Goal: Information Seeking & Learning: Learn about a topic

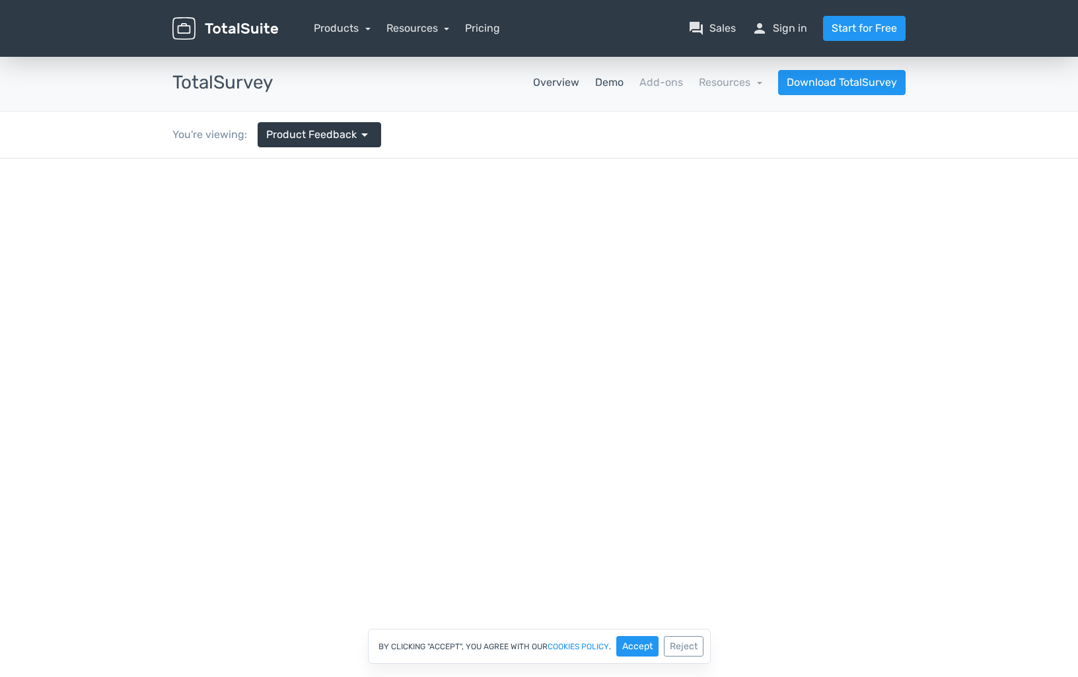
click at [575, 83] on link "Overview" at bounding box center [556, 83] width 46 height 16
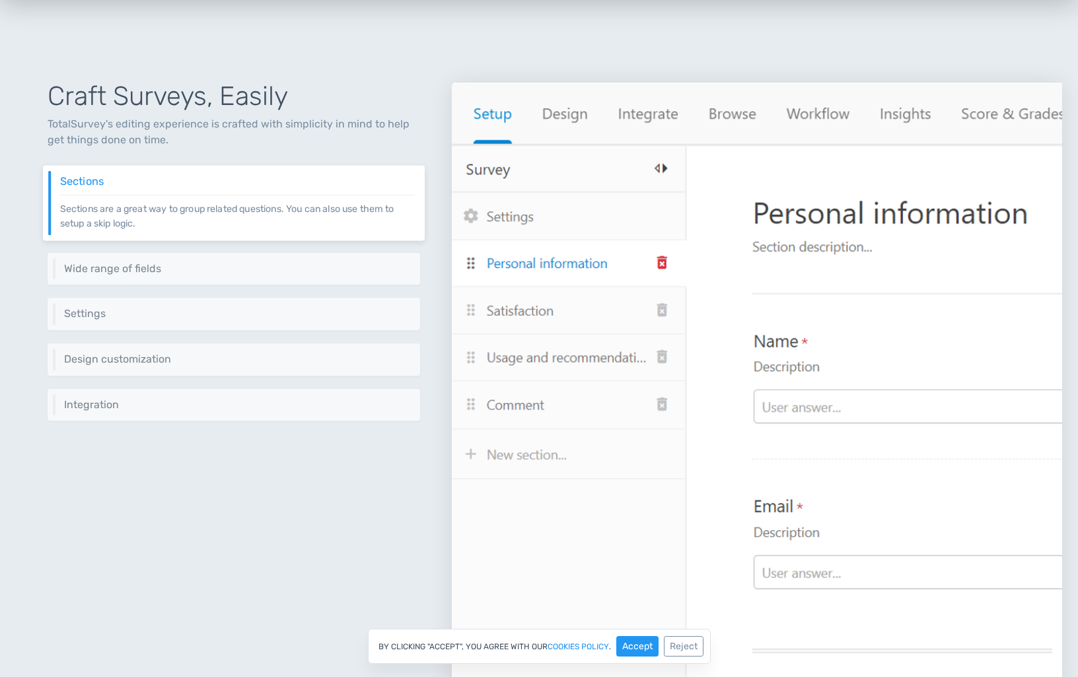
scroll to position [515, 0]
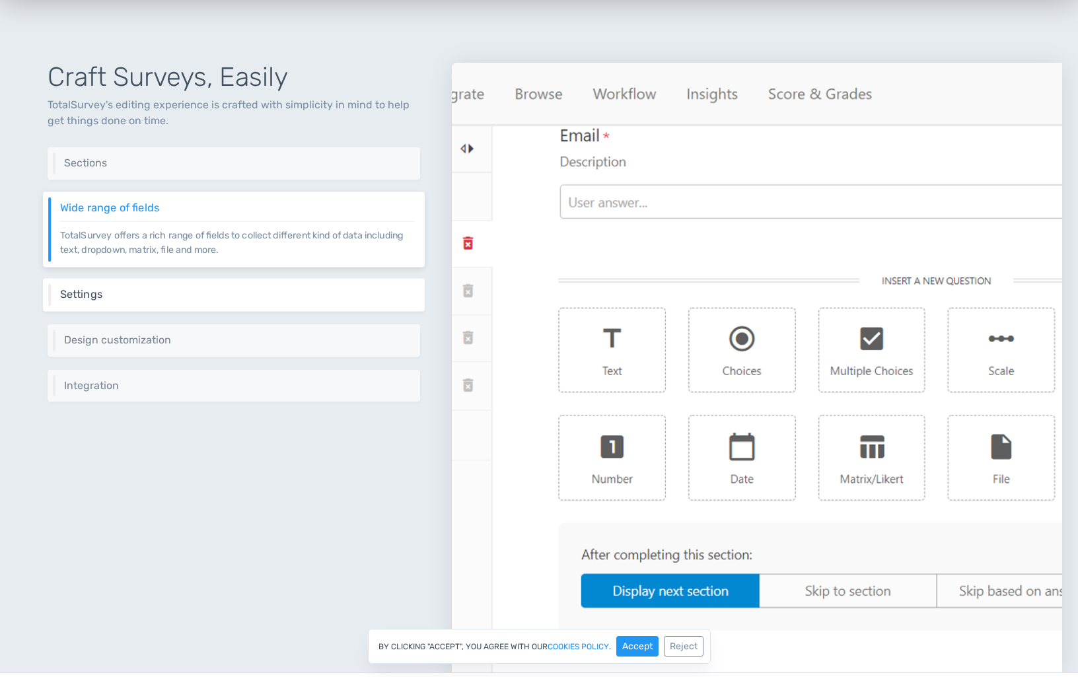
click at [213, 299] on h6 "Settings" at bounding box center [237, 295] width 355 height 12
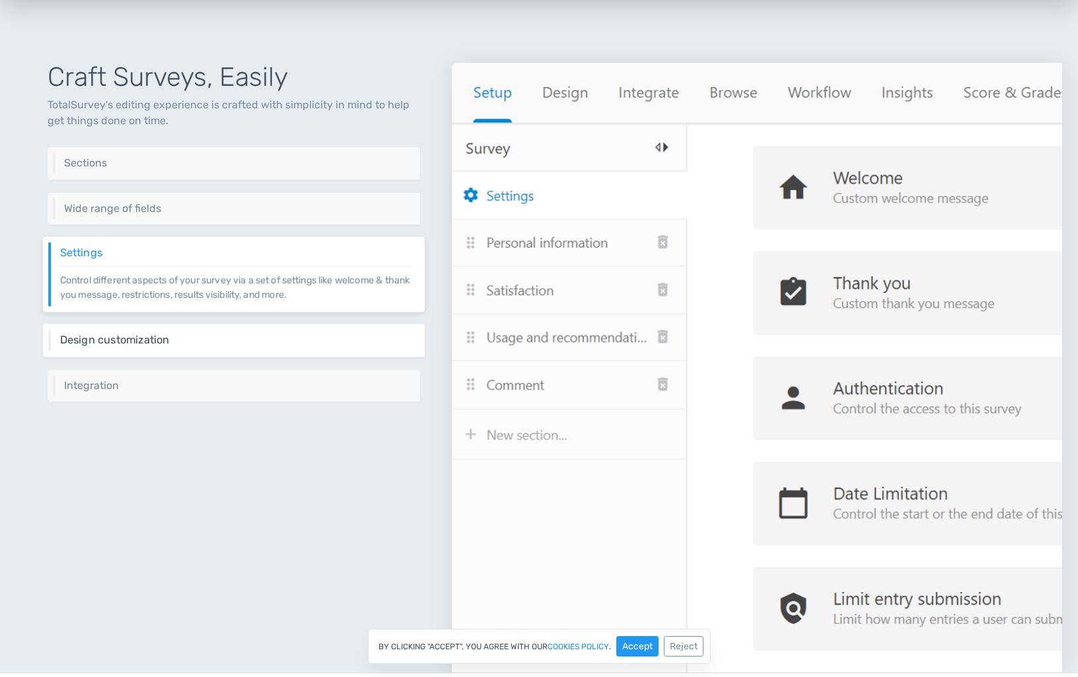
click at [214, 342] on h6 "Design customization" at bounding box center [237, 340] width 355 height 12
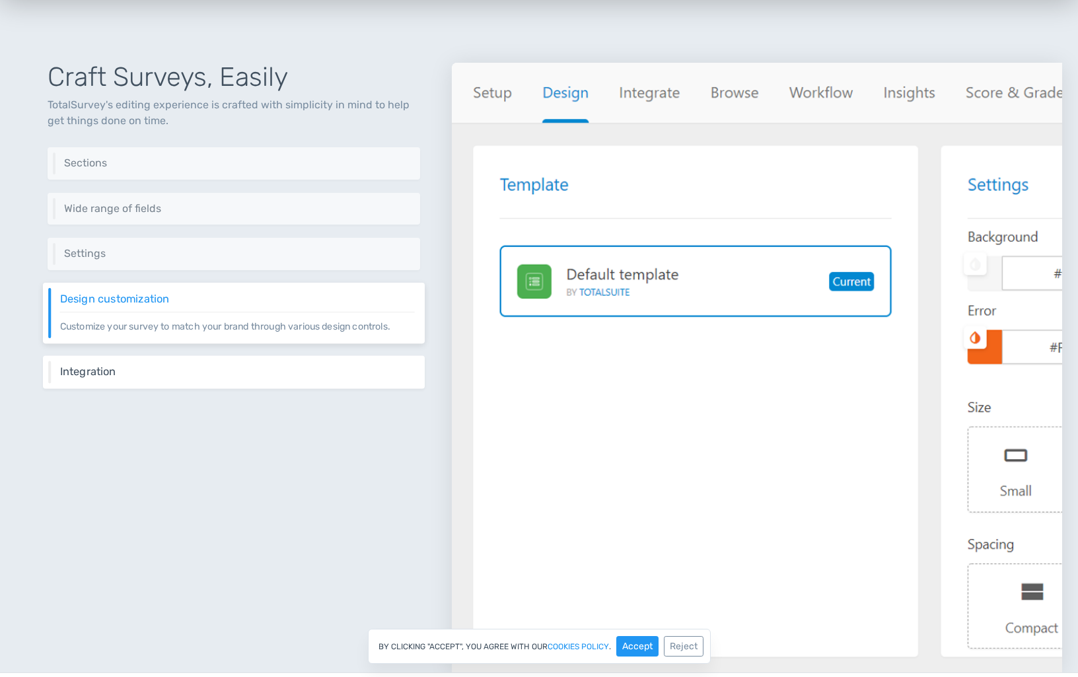
click at [211, 361] on div "Integration Integrate your survey virtually everywhere on your website using sh…" at bounding box center [234, 372] width 382 height 33
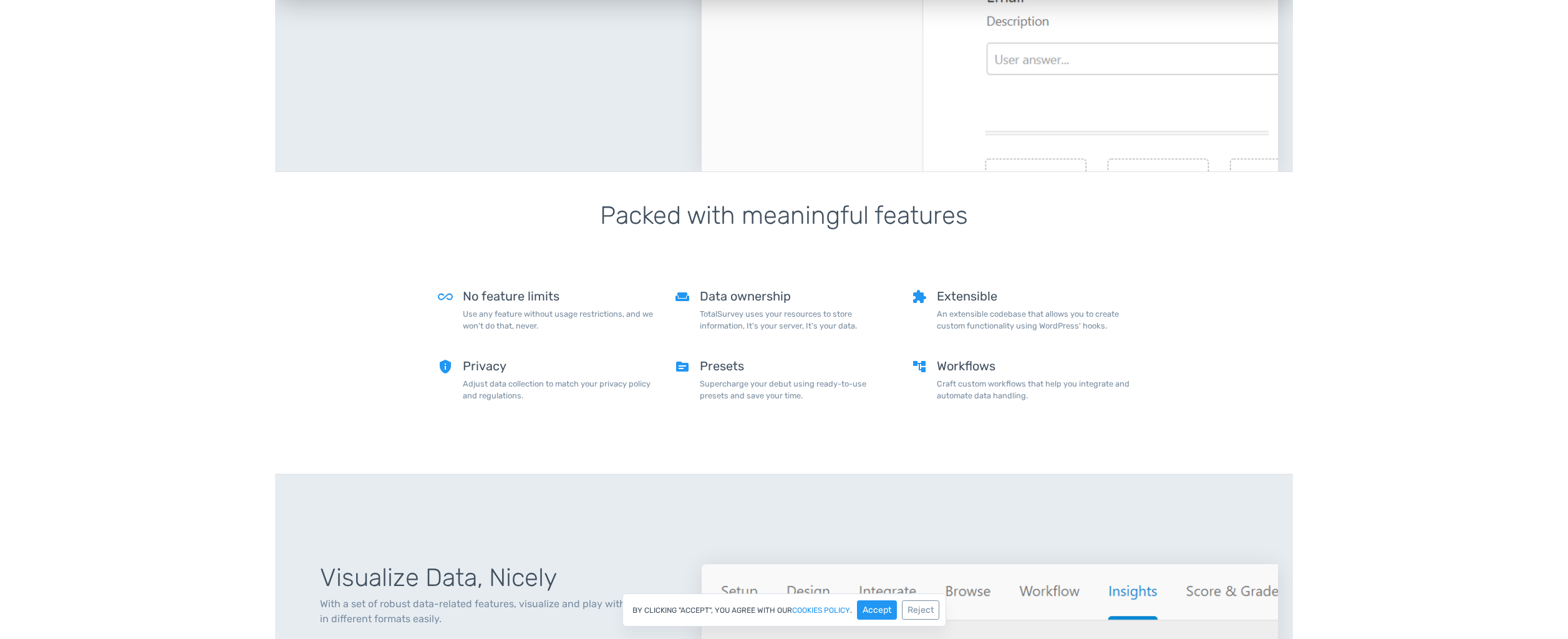
scroll to position [1351, 0]
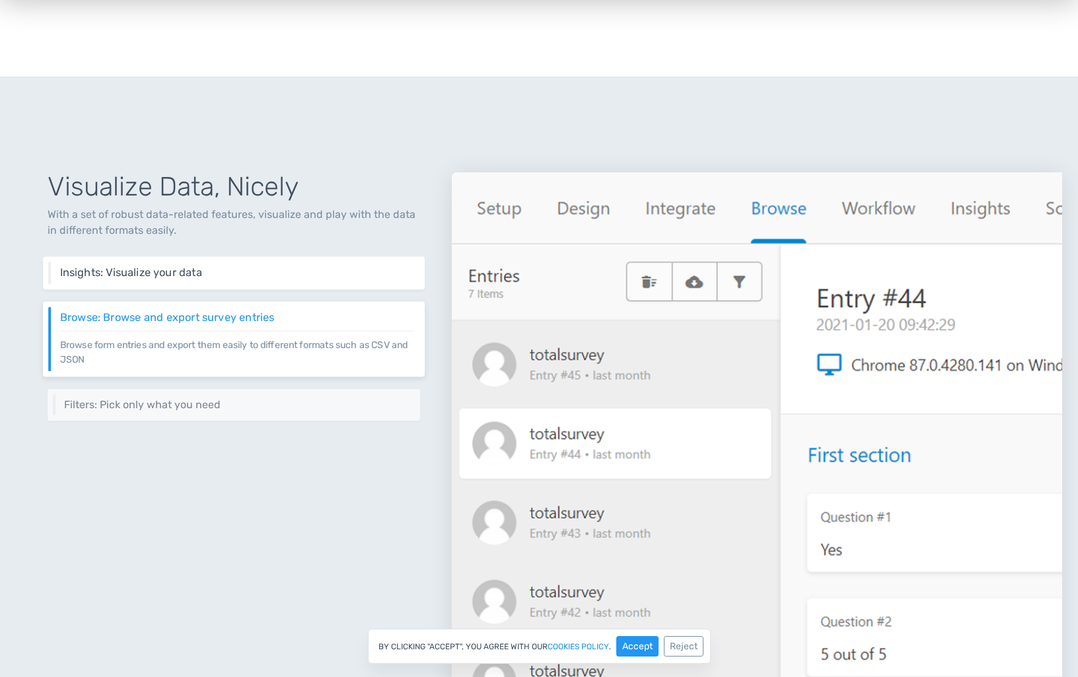
click at [228, 280] on div "Insights: Visualize your data Visualize surveys' data through an intuitive inte…" at bounding box center [234, 273] width 382 height 33
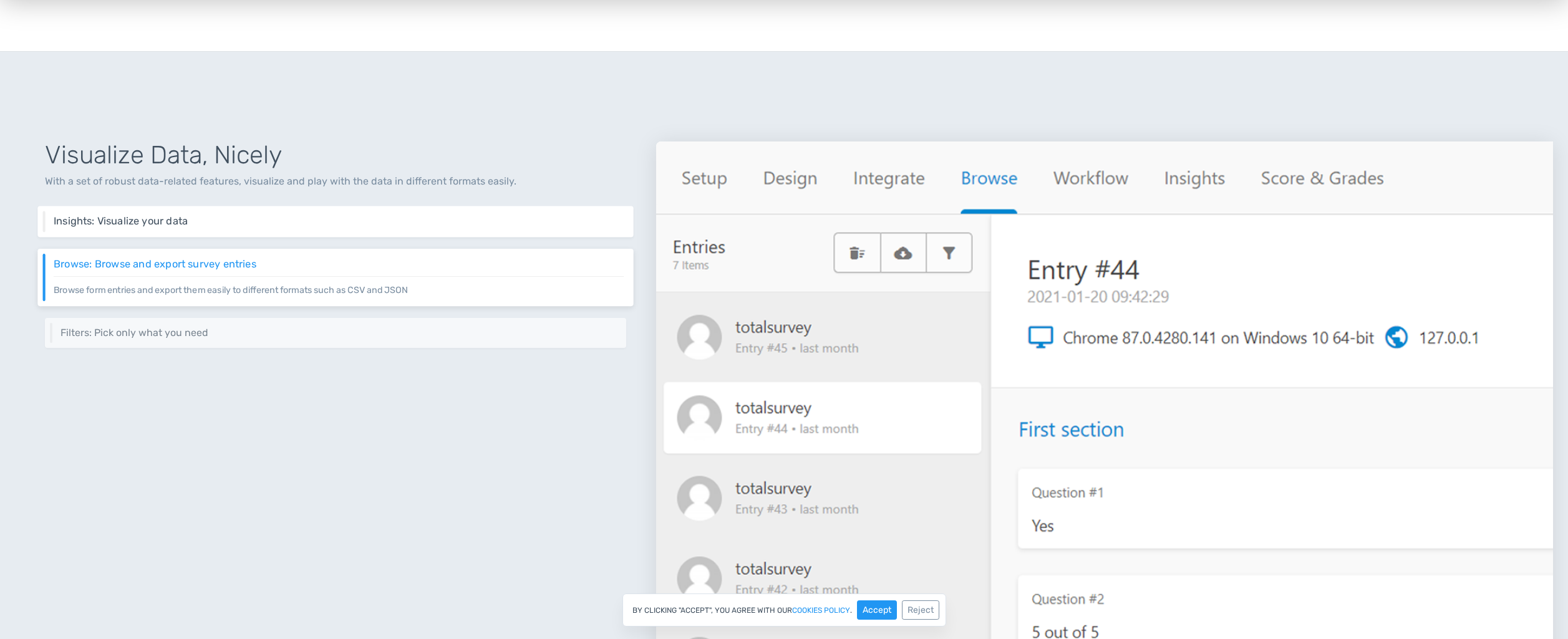
scroll to position [1367, 0]
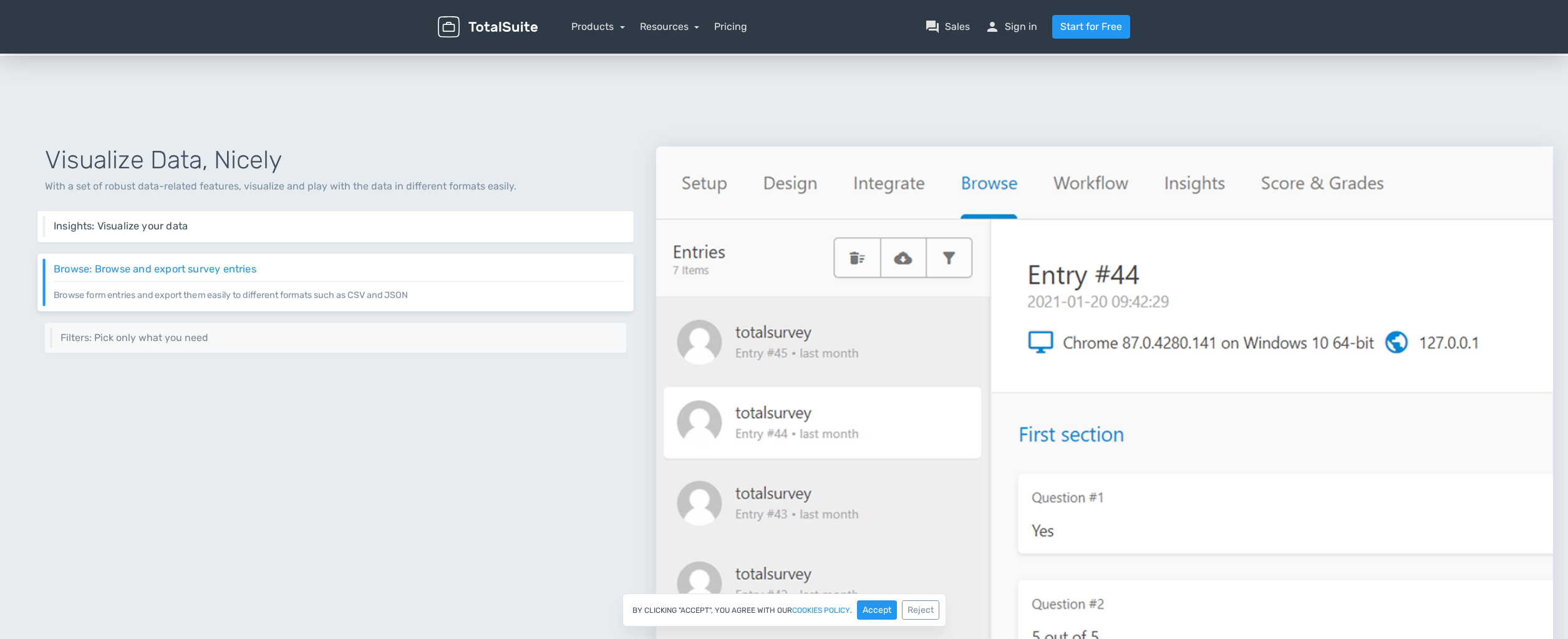
click at [332, 227] on h6 "Insights: Visualize your data" at bounding box center [339, 227] width 570 height 11
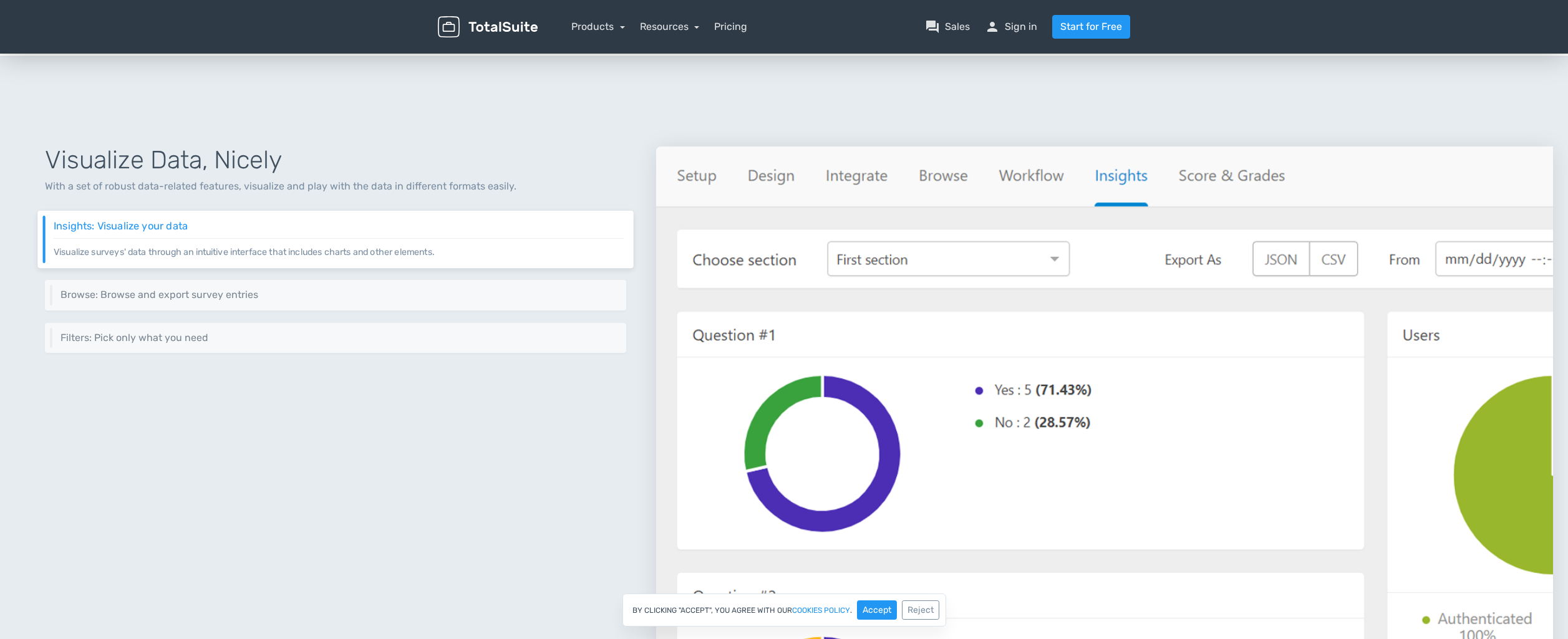
scroll to position [1370, 0]
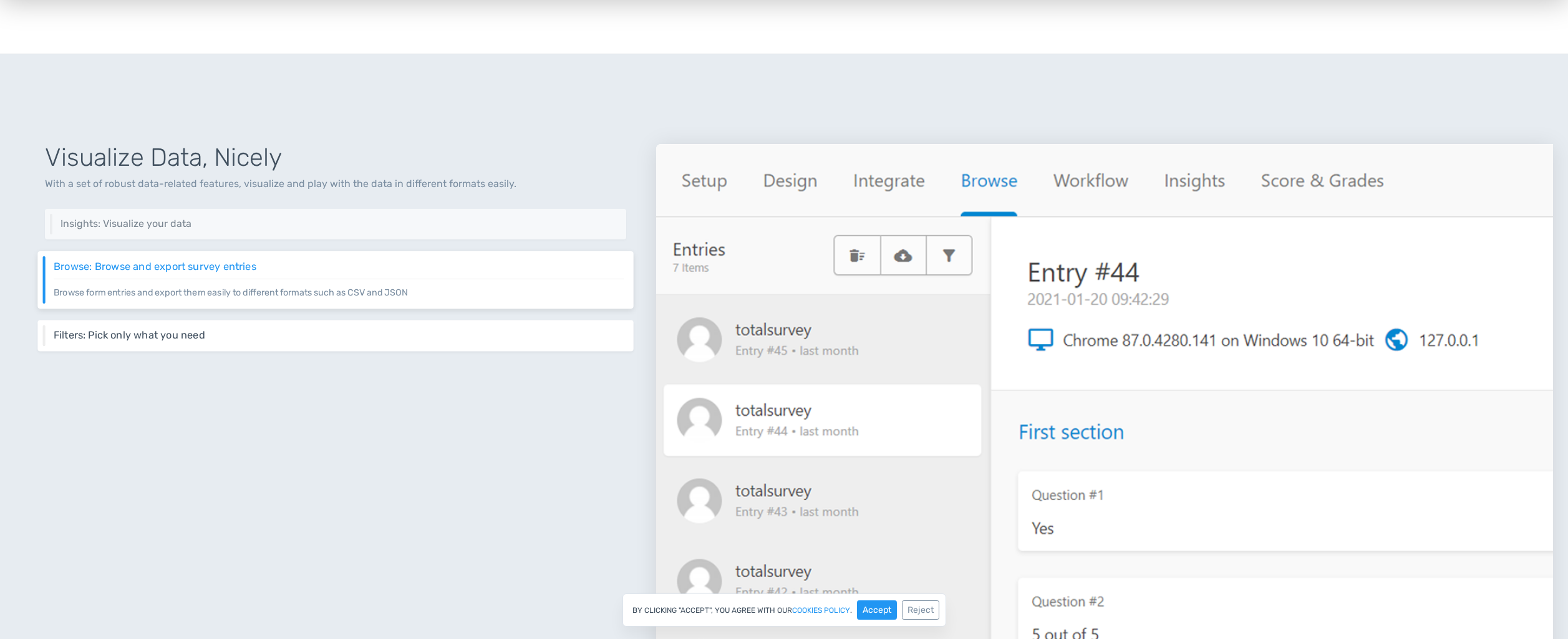
click at [336, 339] on h6 "Filters: Pick only what you need" at bounding box center [339, 335] width 570 height 11
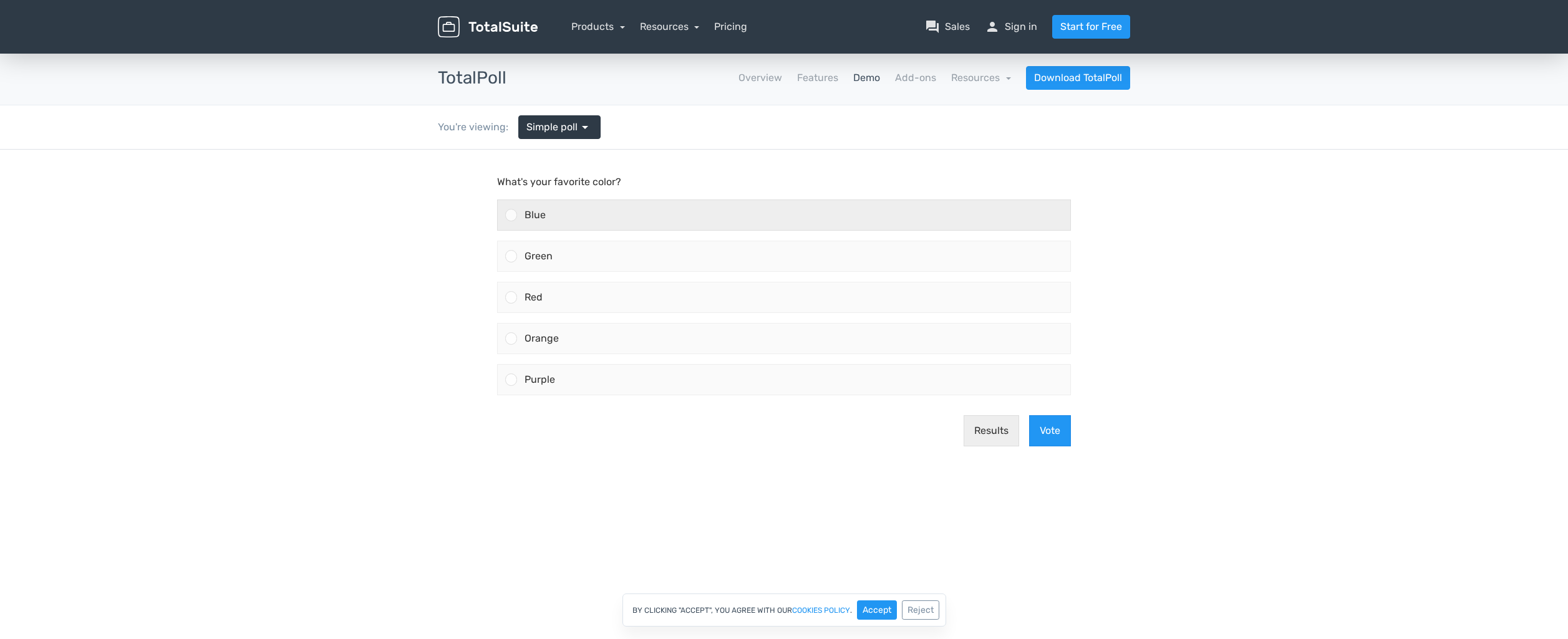
click at [538, 216] on span "Blue" at bounding box center [535, 214] width 21 height 12
click at [512, 215] on input "Blue" at bounding box center [512, 215] width 0 height 0
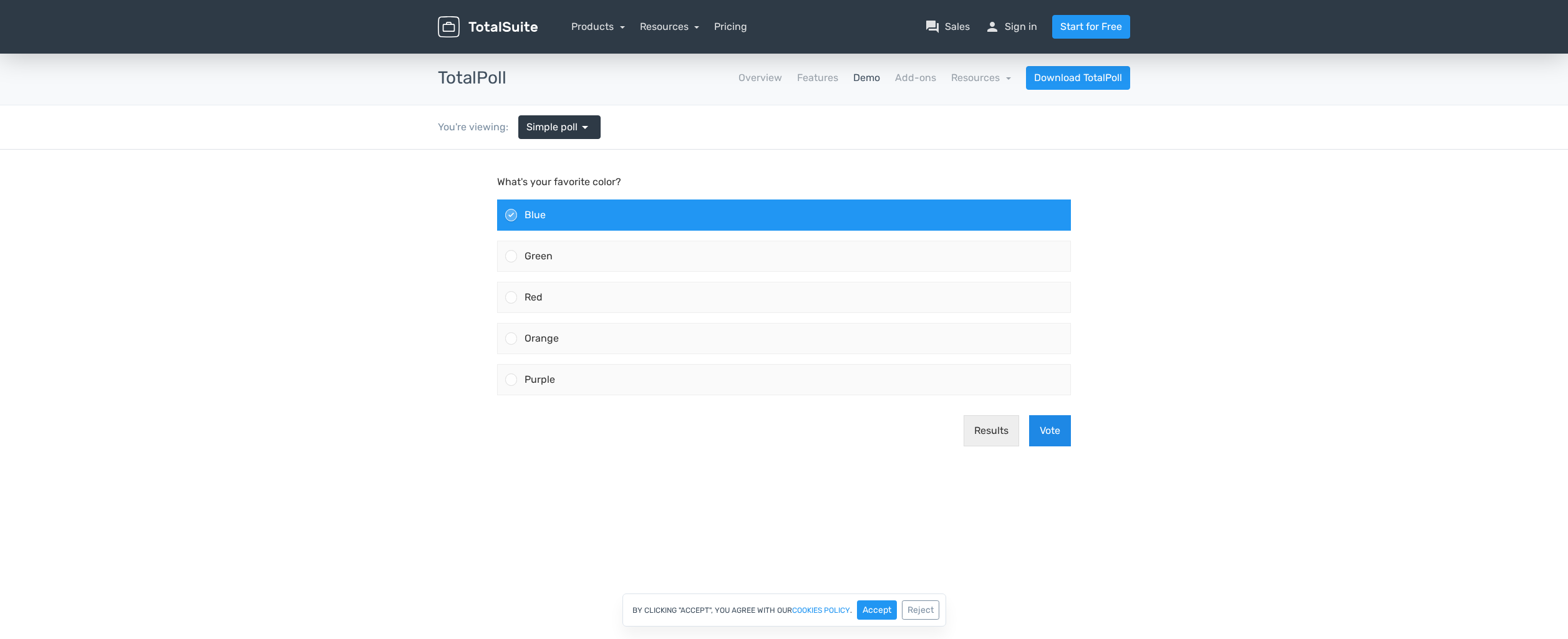
click at [1058, 434] on button "Vote" at bounding box center [1050, 430] width 42 height 31
